Goal: Information Seeking & Learning: Learn about a topic

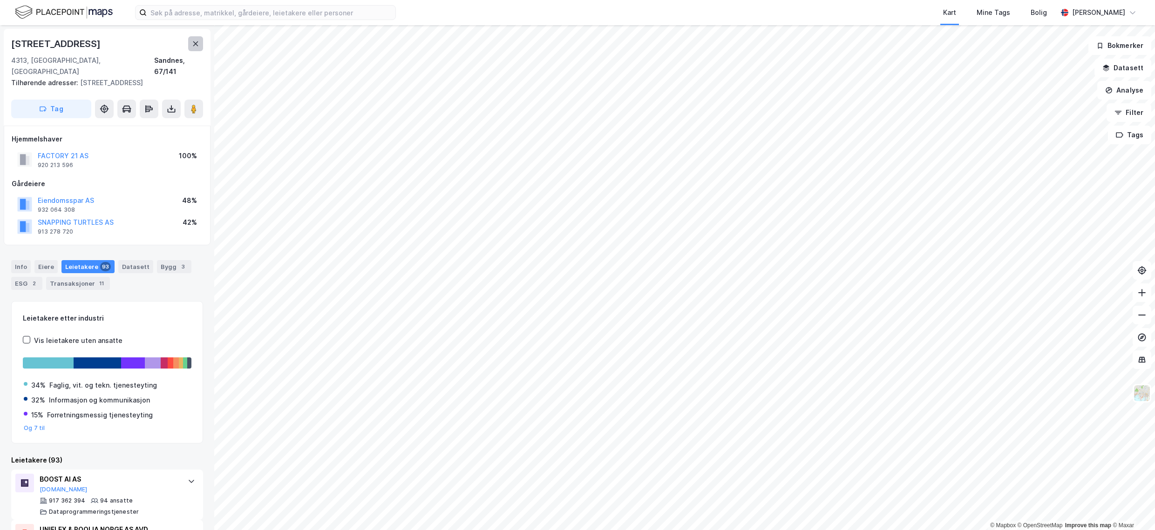
click at [195, 40] on button at bounding box center [195, 43] width 15 height 15
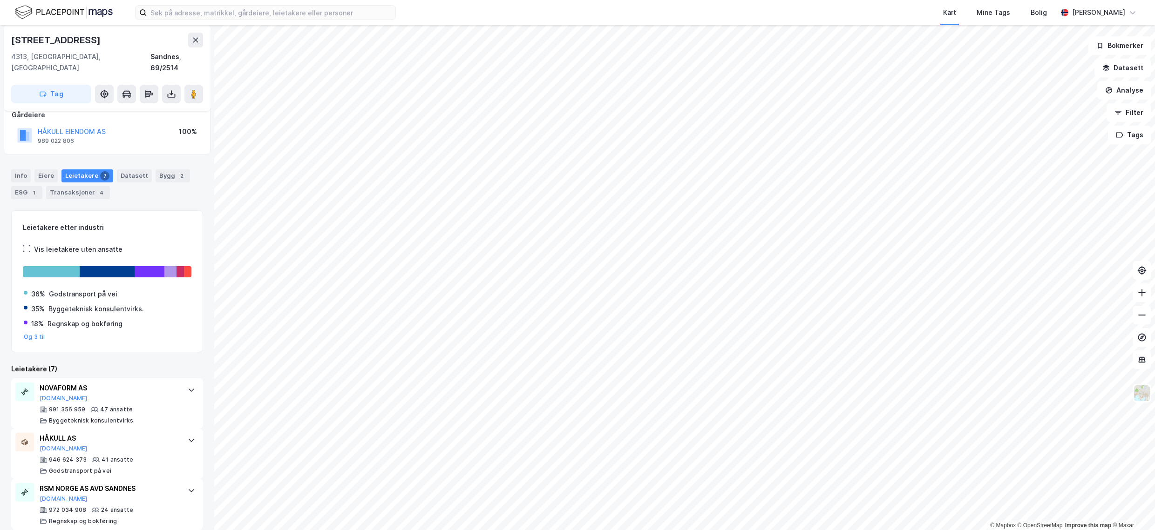
scroll to position [64, 0]
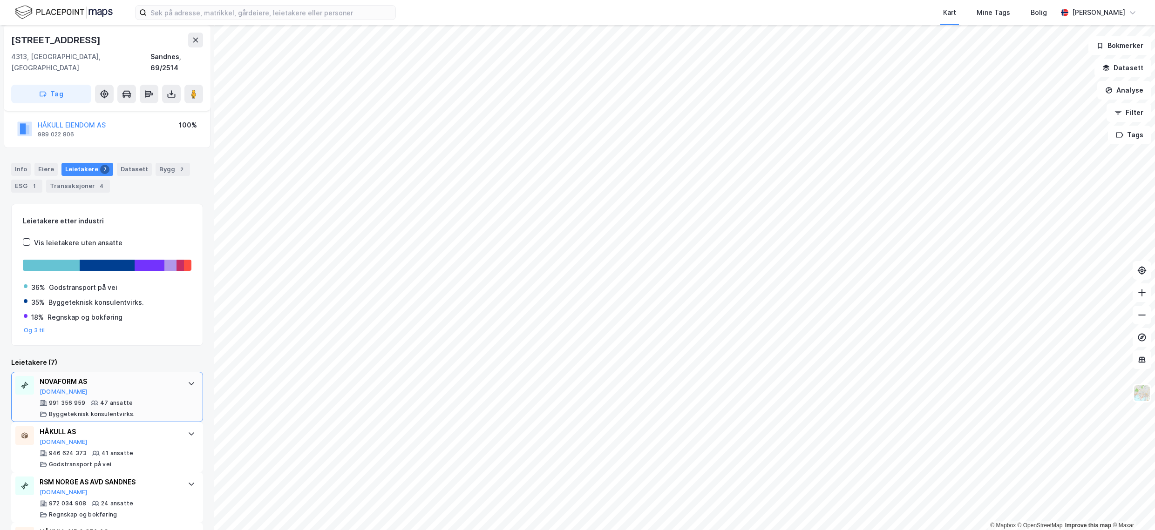
click at [131, 376] on div "NOVAFORM AS" at bounding box center [109, 381] width 139 height 11
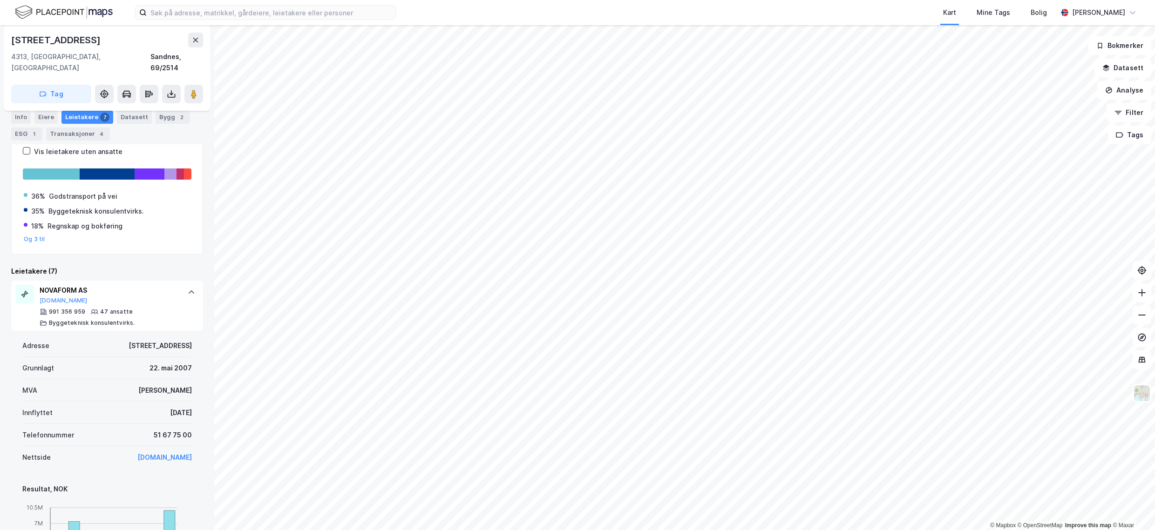
scroll to position [0, 0]
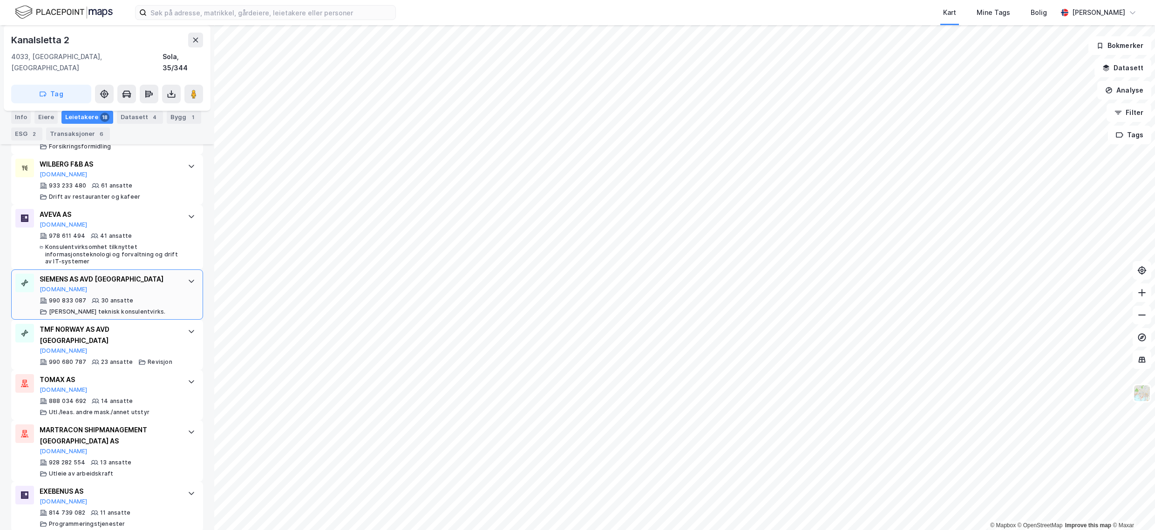
scroll to position [442, 0]
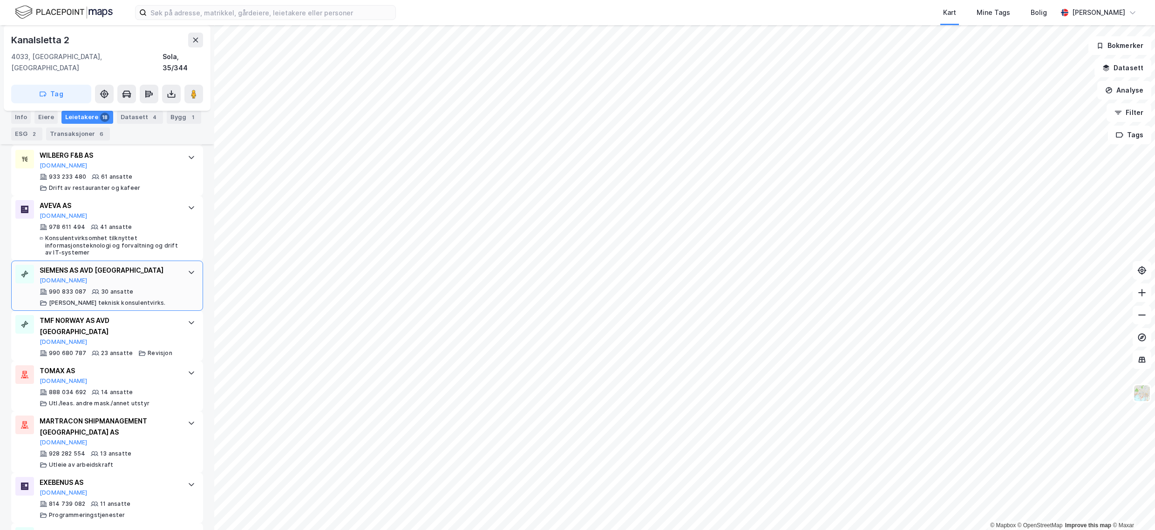
click at [162, 268] on div "SIEMENS AS AVD STAVANGER [DOMAIN_NAME]" at bounding box center [109, 275] width 139 height 20
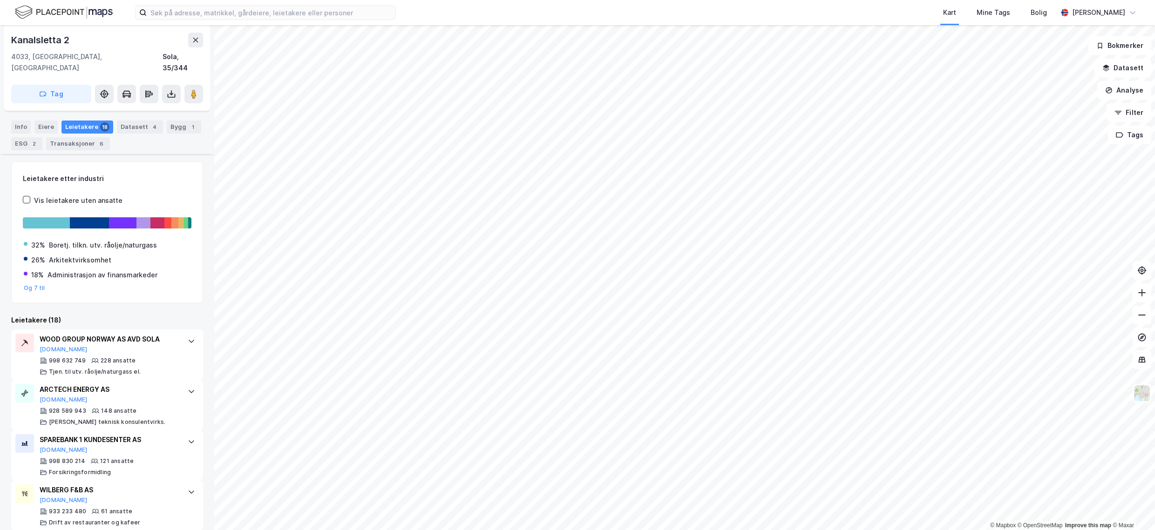
scroll to position [0, 0]
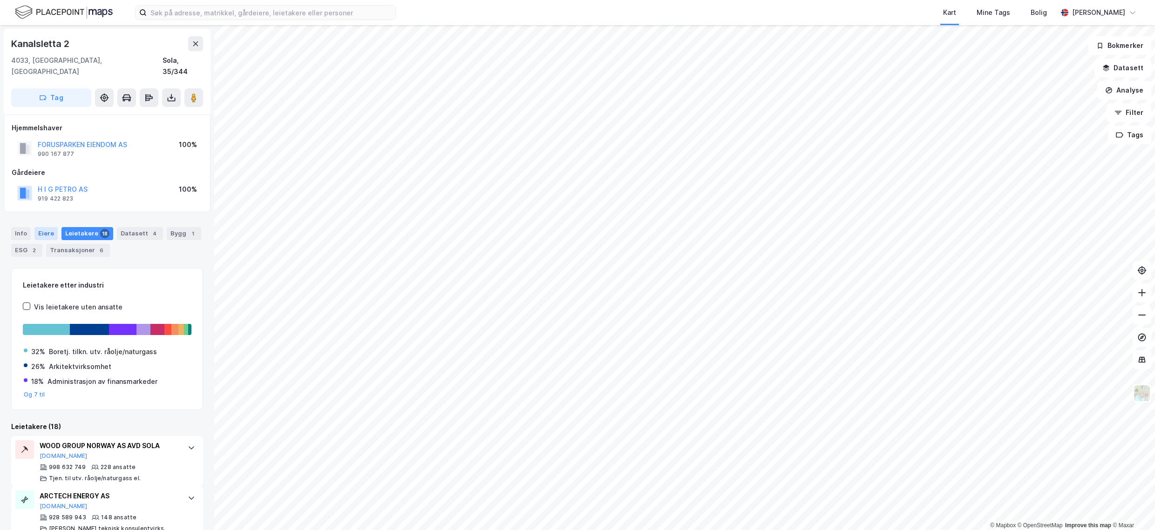
click at [41, 227] on div "Eiere" at bounding box center [45, 233] width 23 height 13
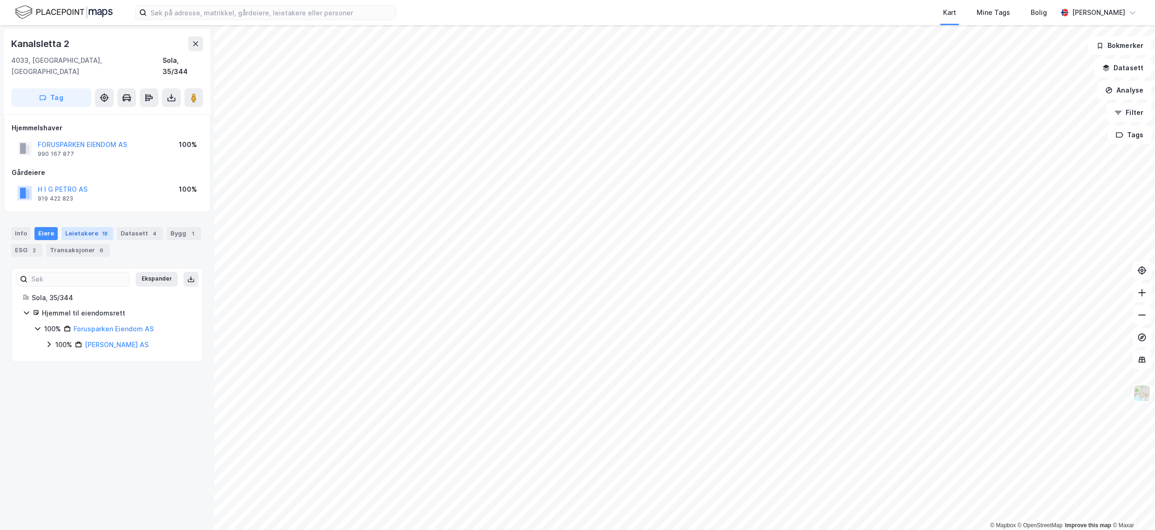
click at [87, 227] on div "Leietakere 18" at bounding box center [87, 233] width 52 height 13
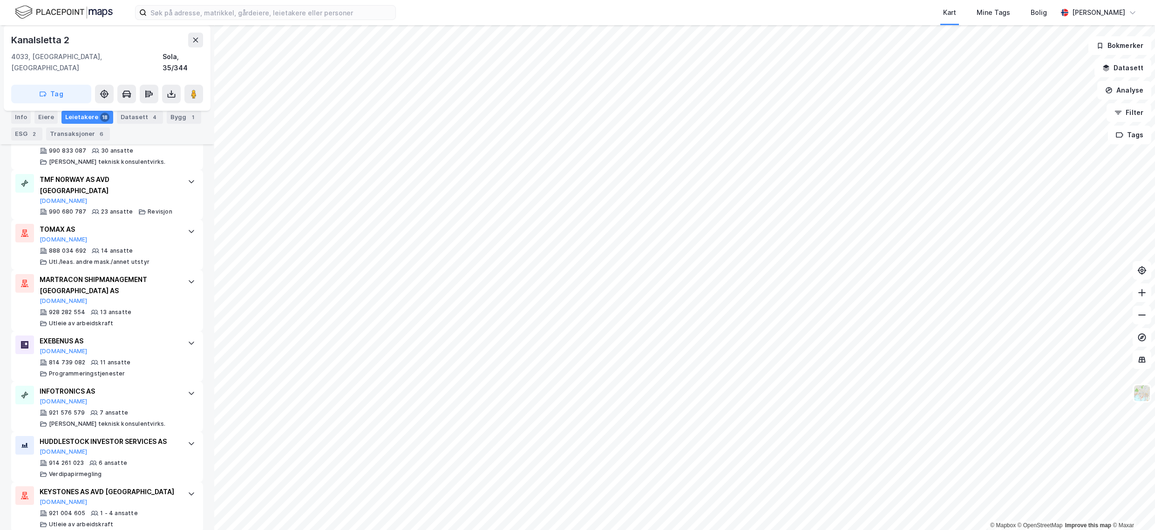
scroll to position [568, 0]
